Goal: Transaction & Acquisition: Purchase product/service

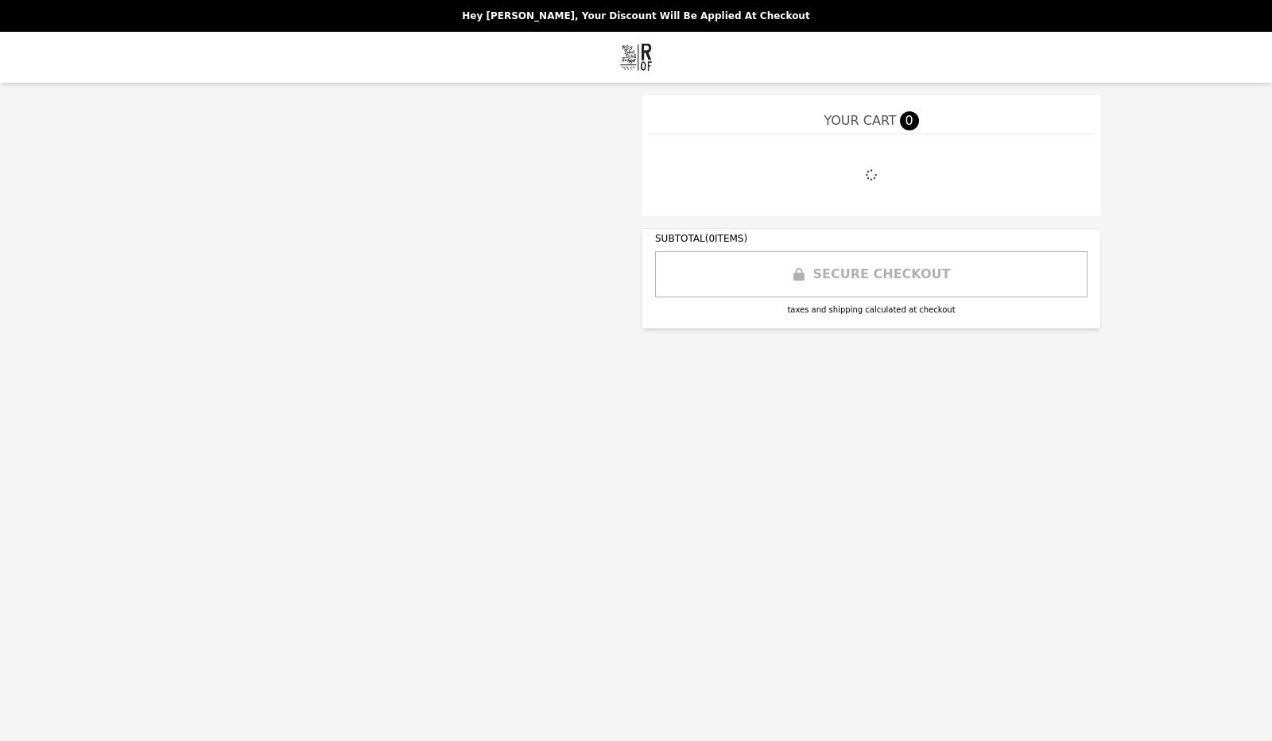
select select "**********"
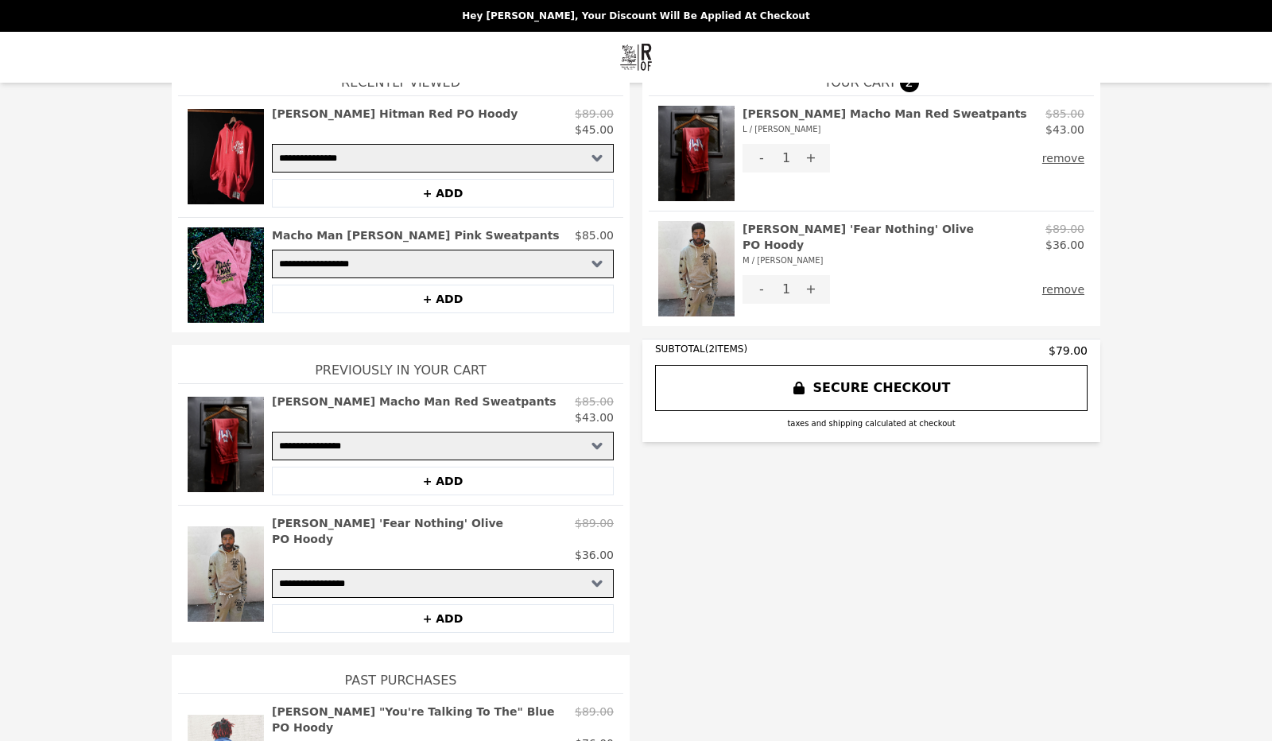
scroll to position [80, 0]
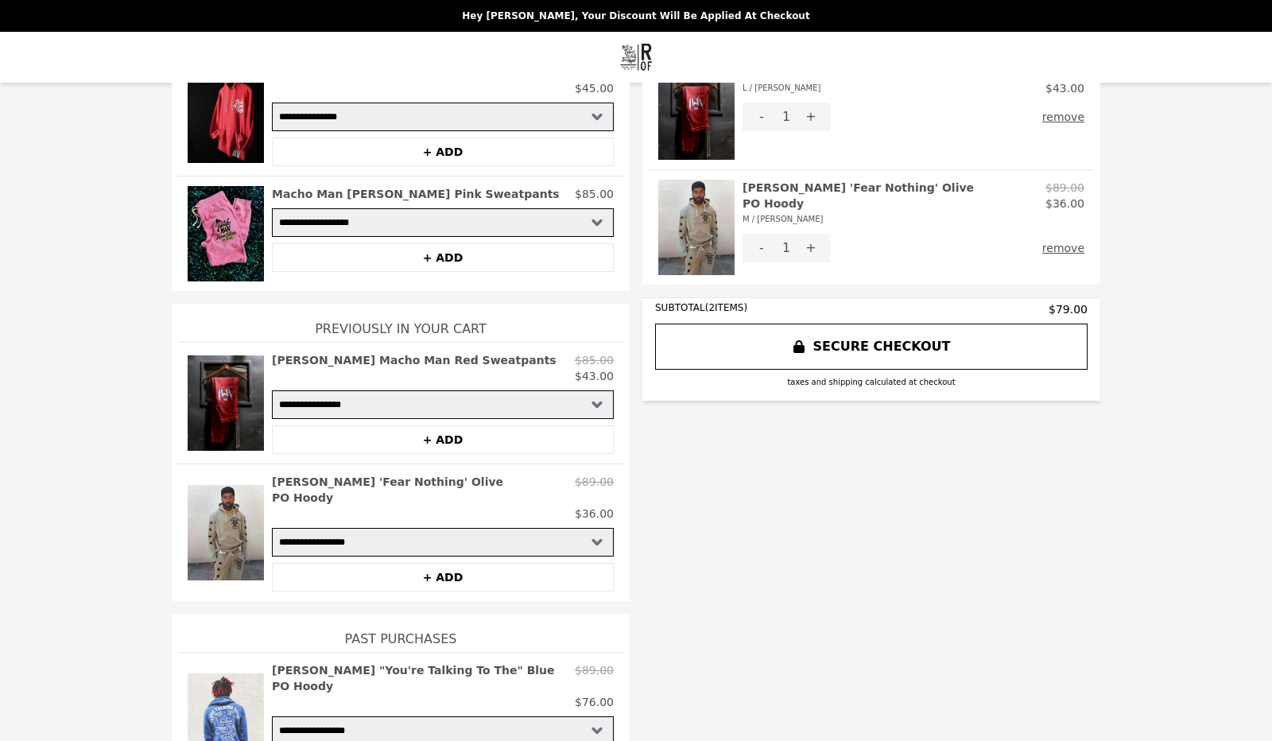
click at [882, 348] on button "SECURE CHECKOUT" at bounding box center [871, 347] width 433 height 46
